Goal: Task Accomplishment & Management: Complete application form

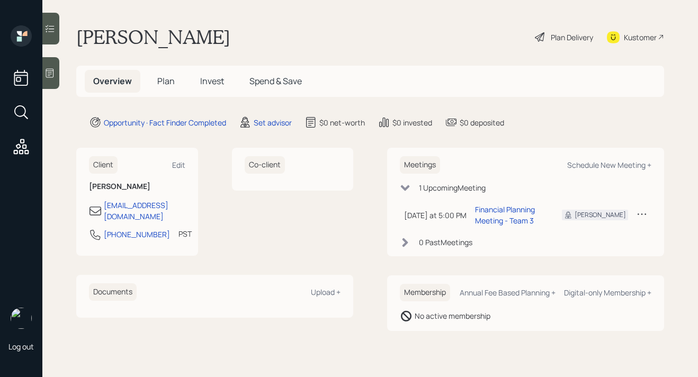
click at [163, 83] on span "Plan" at bounding box center [165, 81] width 17 height 12
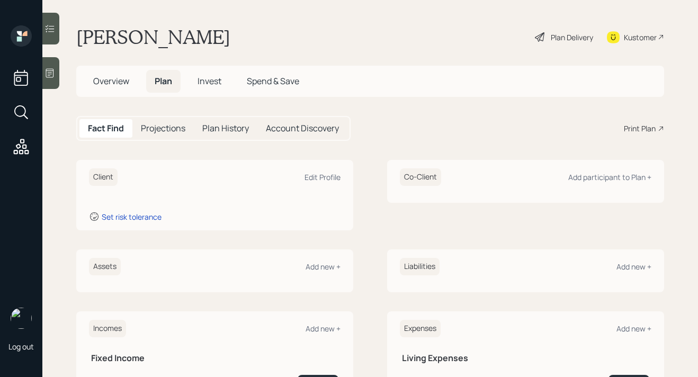
click at [55, 73] on icon at bounding box center [49, 73] width 11 height 11
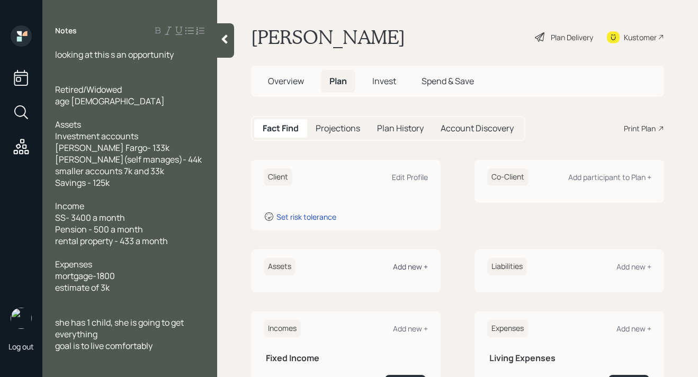
click at [411, 267] on div "Add new +" at bounding box center [410, 267] width 35 height 10
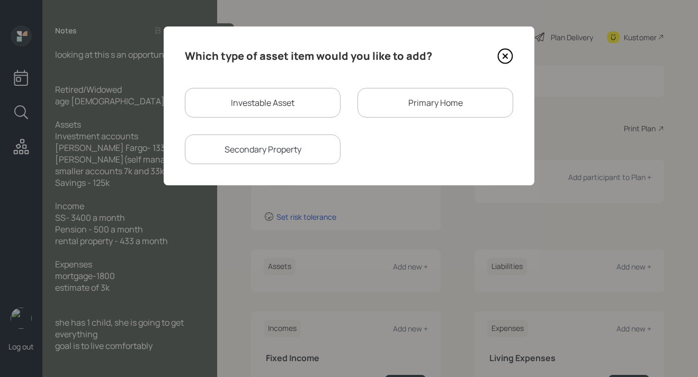
click at [297, 97] on div "Investable Asset" at bounding box center [263, 103] width 156 height 30
select select "taxable"
select select "balanced"
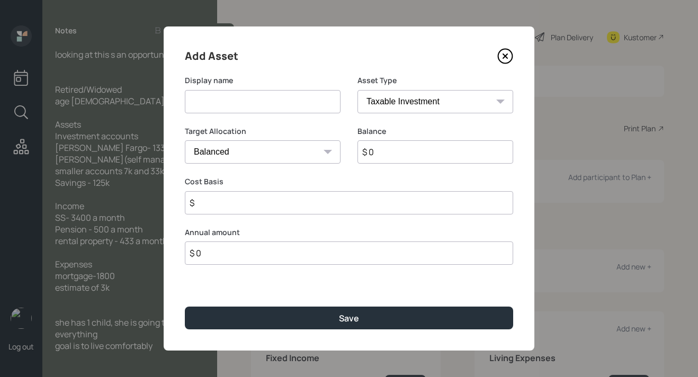
click at [506, 55] on icon at bounding box center [505, 56] width 4 height 4
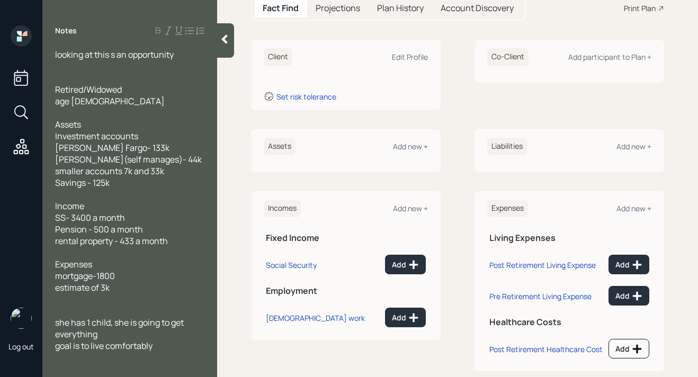
scroll to position [133, 0]
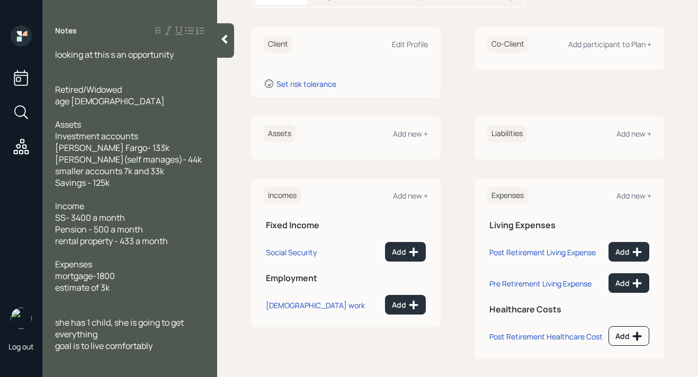
click at [226, 41] on icon at bounding box center [225, 39] width 6 height 9
